Goal: Task Accomplishment & Management: Use online tool/utility

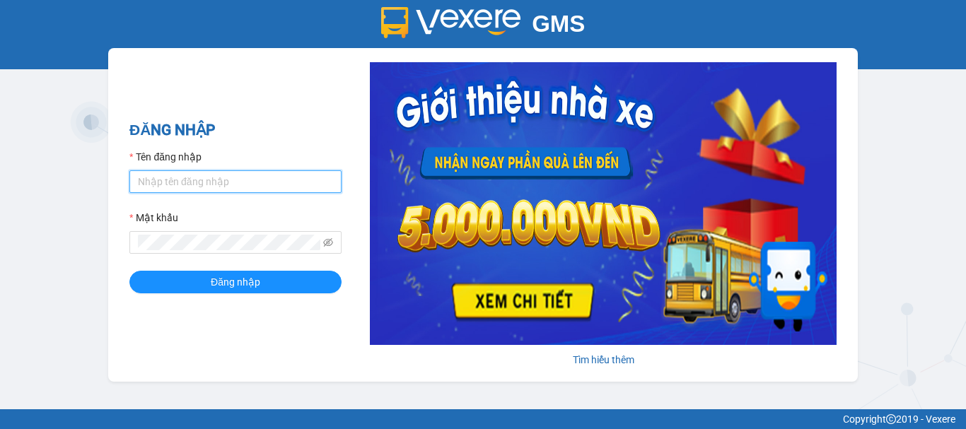
click at [189, 178] on input "Tên đăng nhập" at bounding box center [235, 181] width 212 height 23
type input "van0584642557.vinhquang"
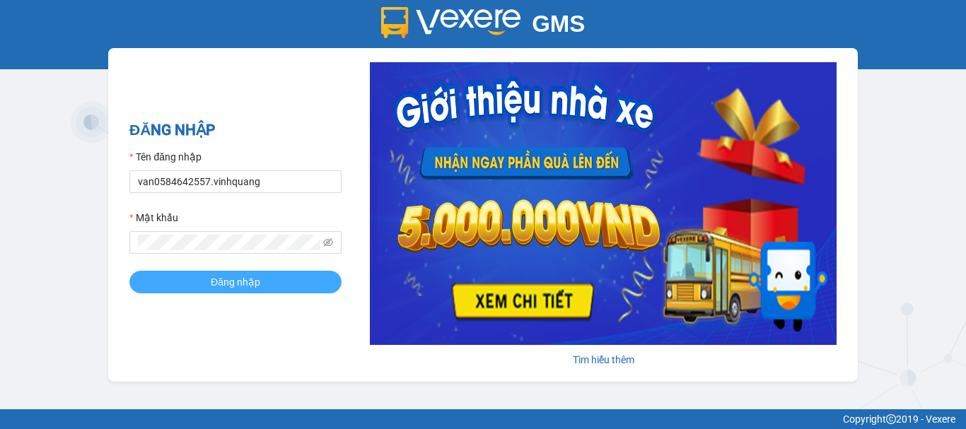
click at [259, 282] on span "Đăng nhập" at bounding box center [235, 282] width 49 height 16
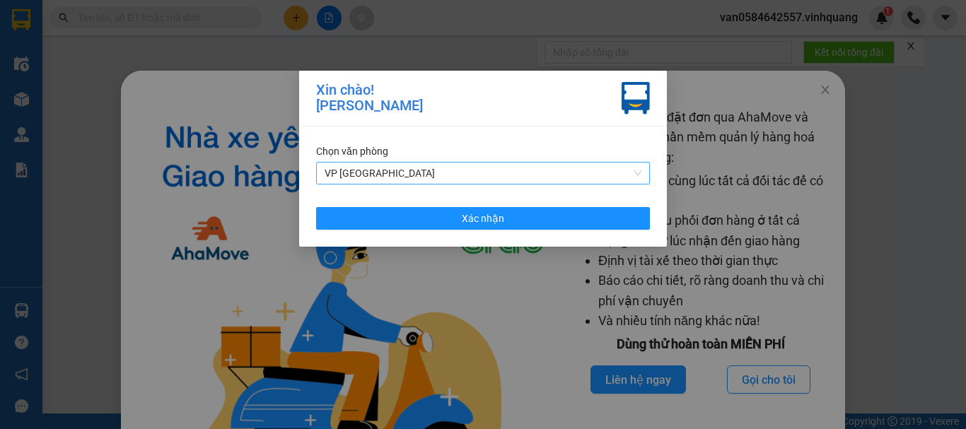
click at [397, 177] on span "VP [GEOGRAPHIC_DATA]" at bounding box center [482, 173] width 317 height 21
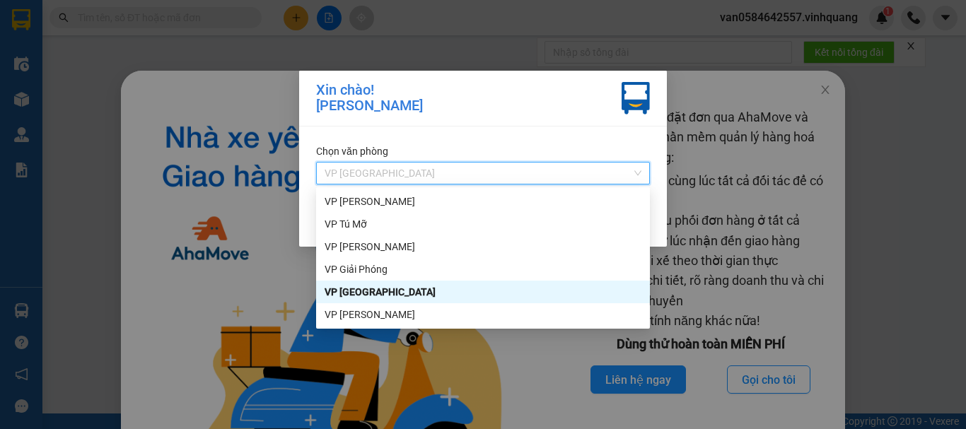
click at [510, 39] on div "Xin chào! [PERSON_NAME] Chọn văn phòng VP PHÚ SƠN Xác nhận" at bounding box center [483, 214] width 966 height 429
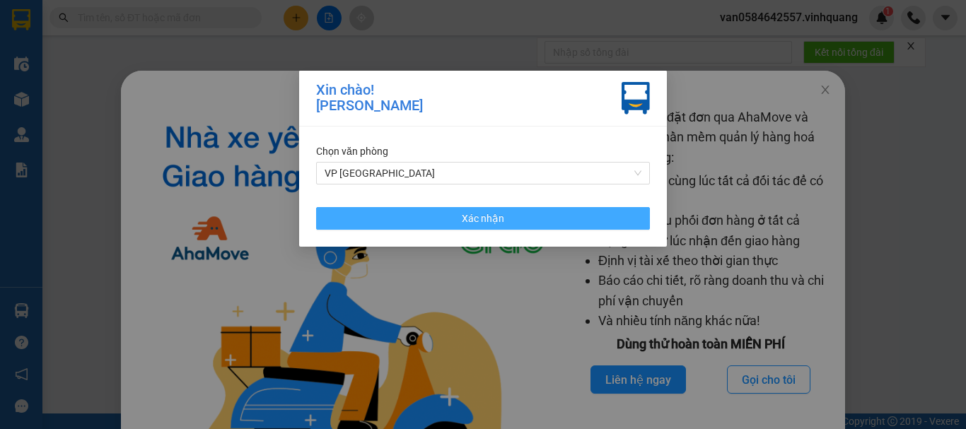
drag, startPoint x: 474, startPoint y: 218, endPoint x: 430, endPoint y: 229, distance: 45.1
click at [473, 220] on span "Xác nhận" at bounding box center [483, 219] width 42 height 16
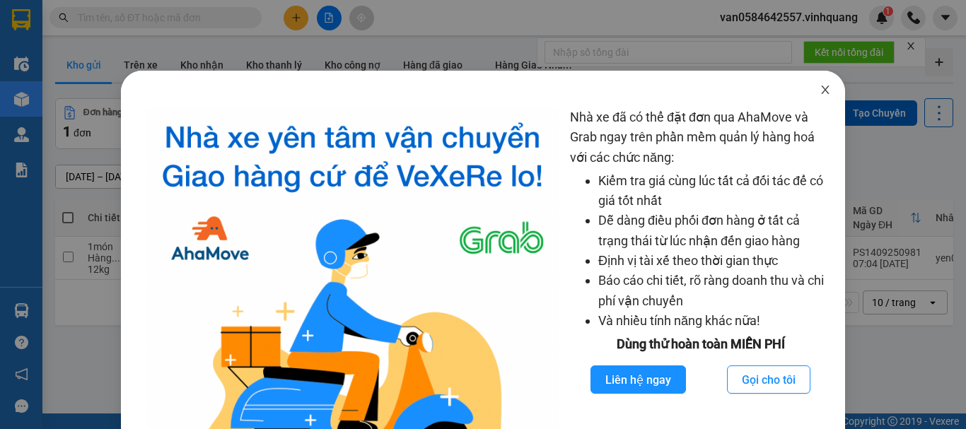
click at [821, 88] on icon "close" at bounding box center [825, 90] width 8 height 8
